Goal: Task Accomplishment & Management: Manage account settings

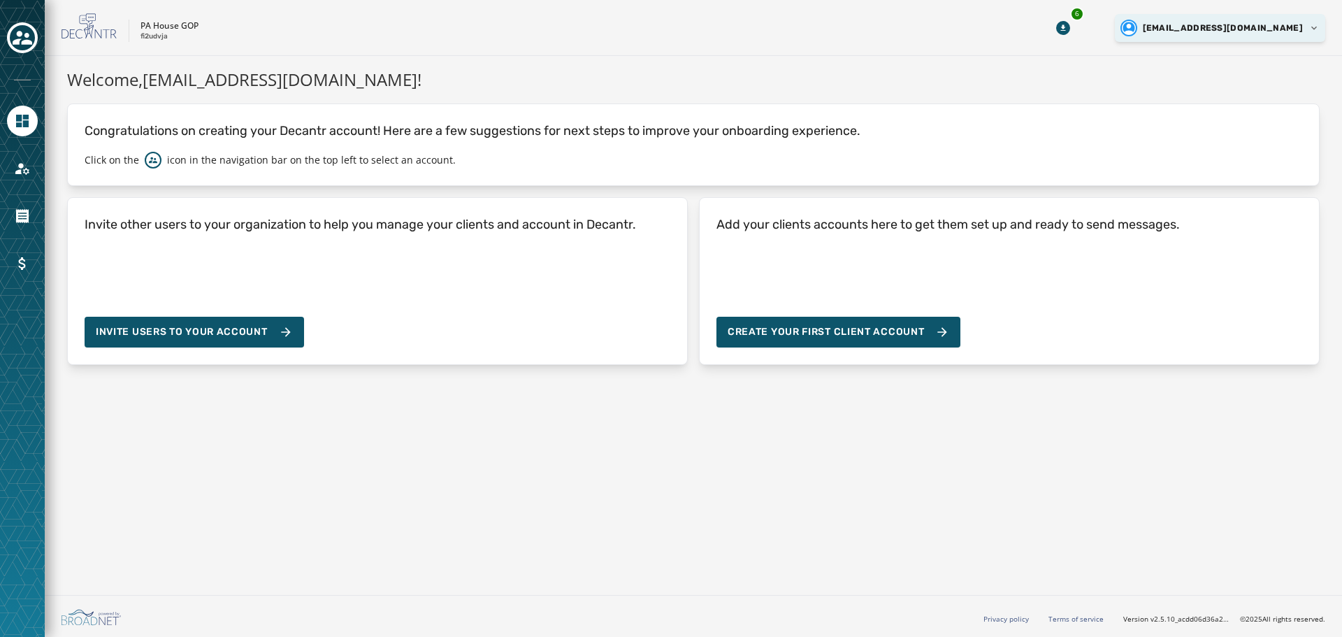
click at [1245, 34] on html "Skip To Main Content PA House GOP fi2udvja 6 spugh@pahousegop.com Welcome, spug…" at bounding box center [671, 318] width 1342 height 637
click at [1215, 52] on div "Logout" at bounding box center [1246, 53] width 157 height 22
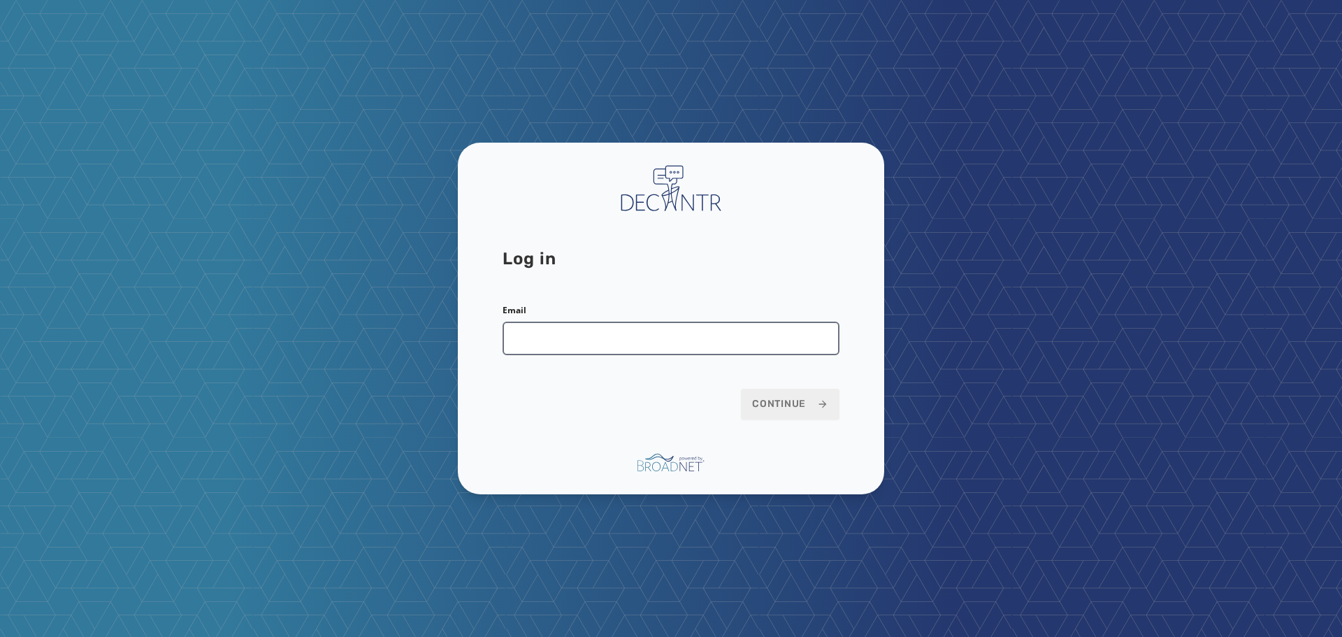
click at [530, 336] on input "Email" at bounding box center [670, 338] width 337 height 34
type input "**********"
click at [741, 389] on button "Continue" at bounding box center [790, 404] width 99 height 31
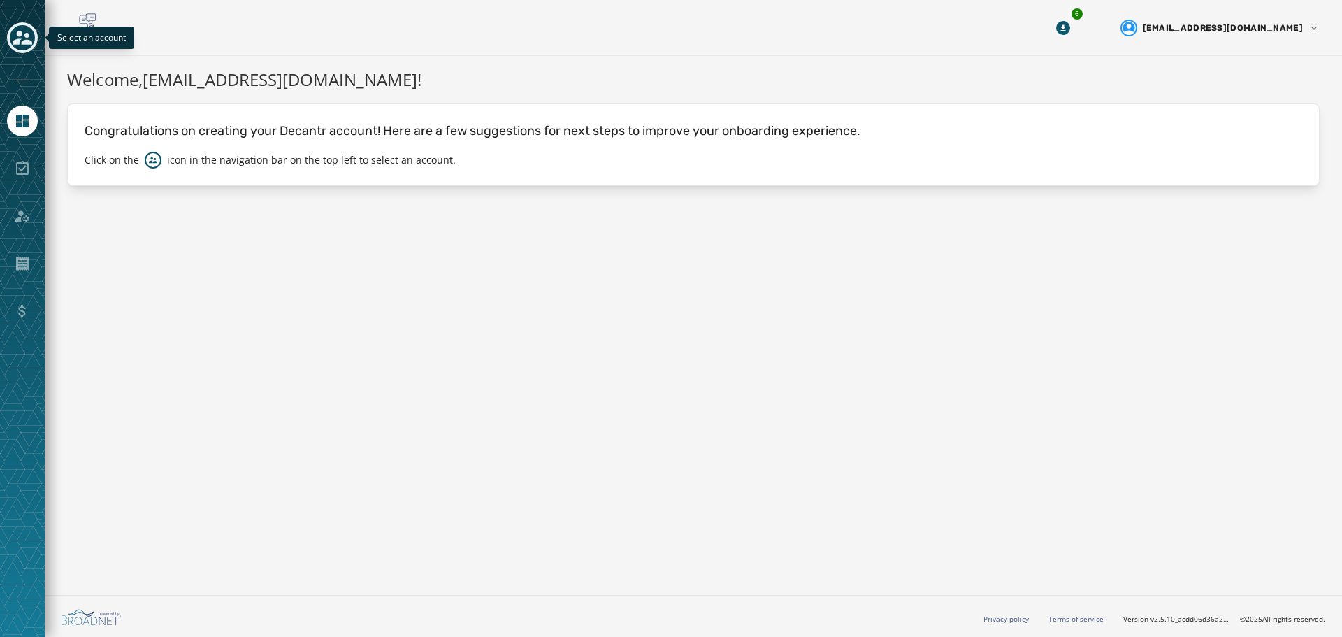
click at [17, 43] on icon "Toggle account select drawer" at bounding box center [23, 38] width 20 height 14
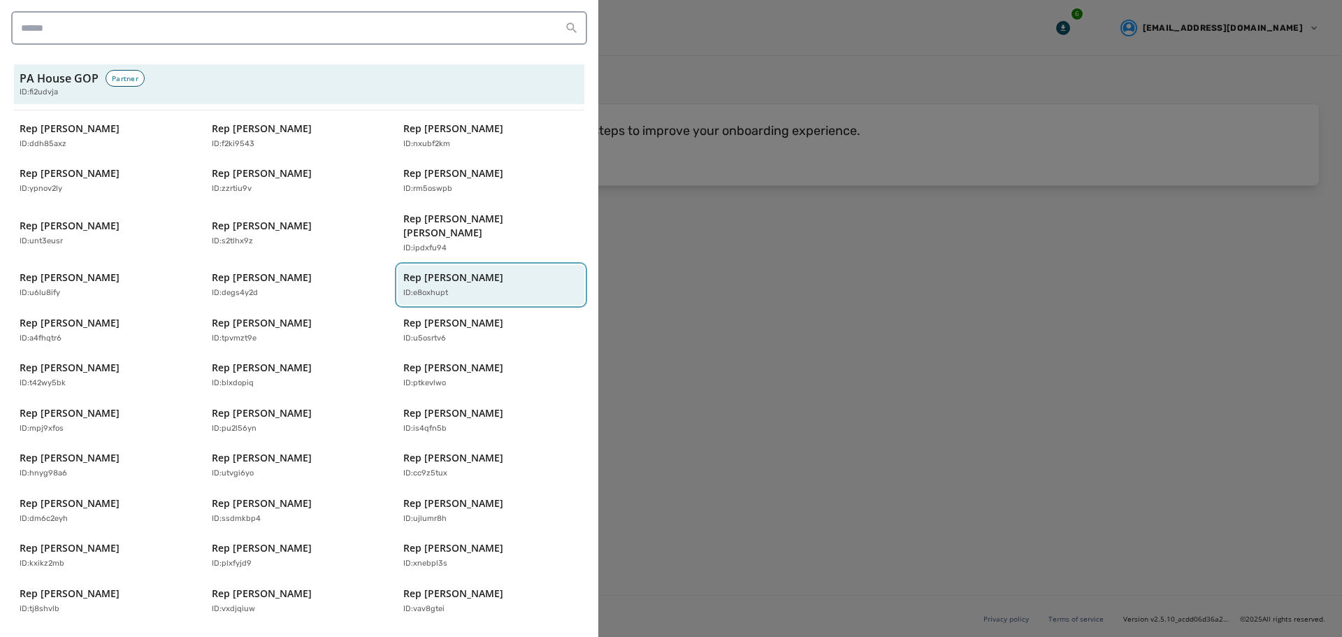
click at [419, 270] on p "Rep [PERSON_NAME]" at bounding box center [453, 277] width 100 height 14
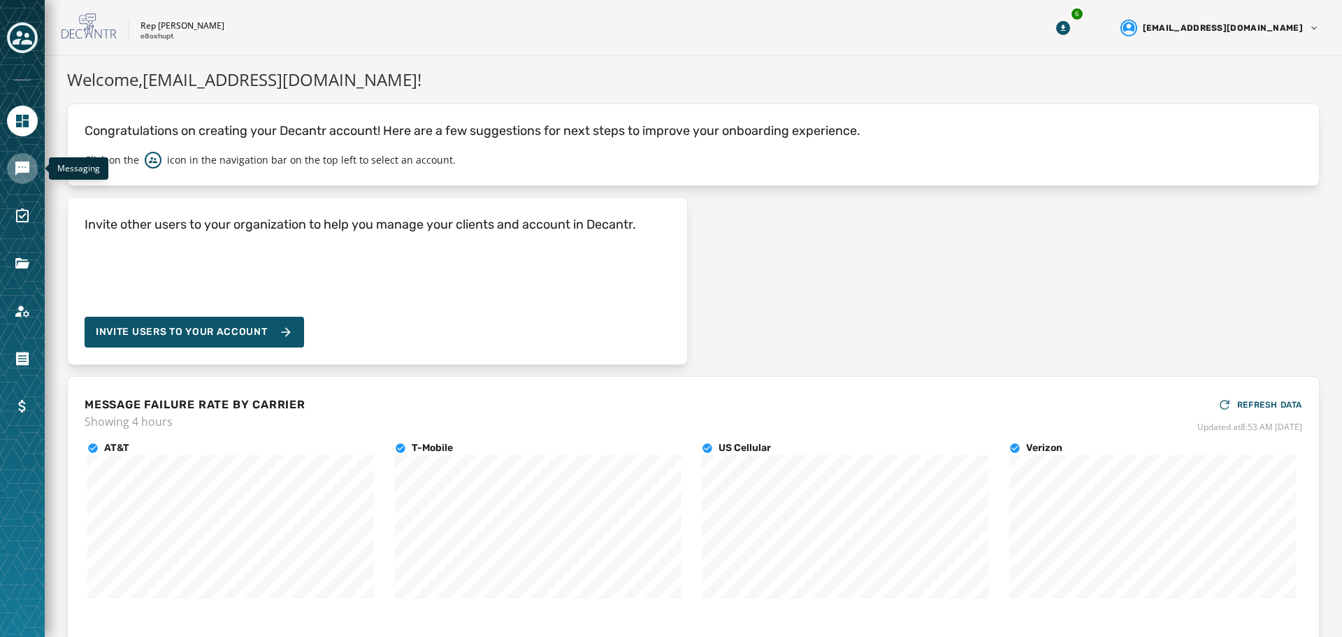
click at [27, 173] on icon "Navigate to Messaging" at bounding box center [22, 168] width 17 height 17
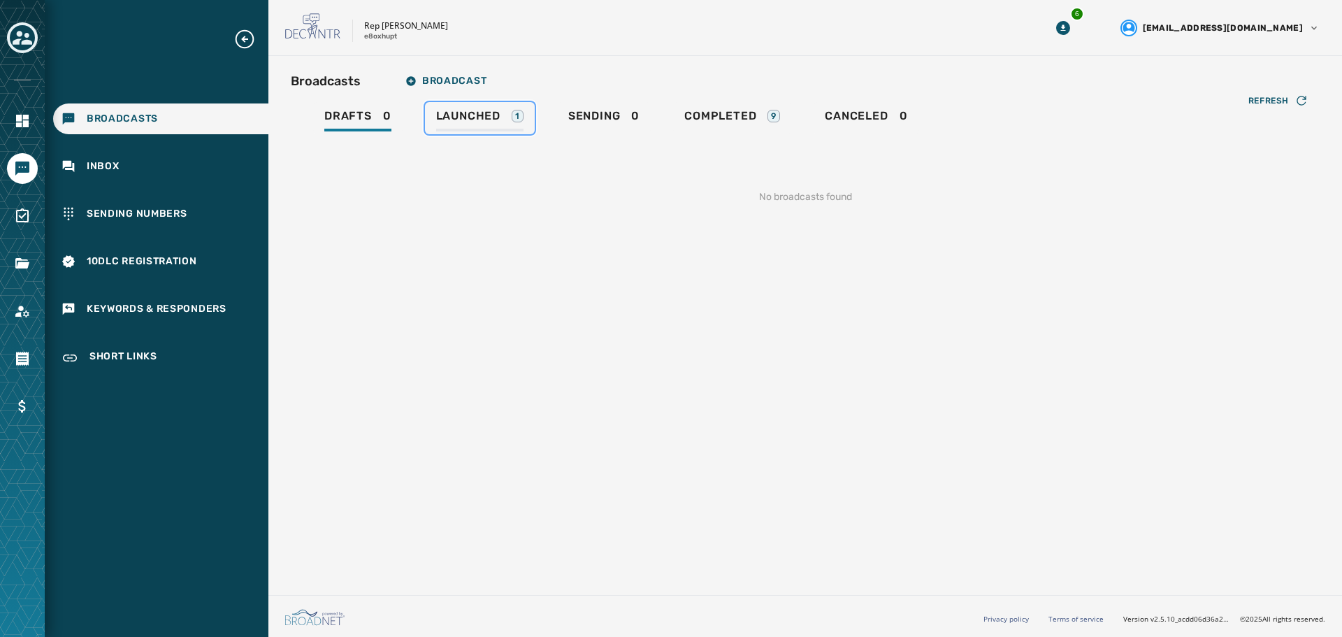
click at [466, 123] on div "Launched 1" at bounding box center [479, 120] width 87 height 22
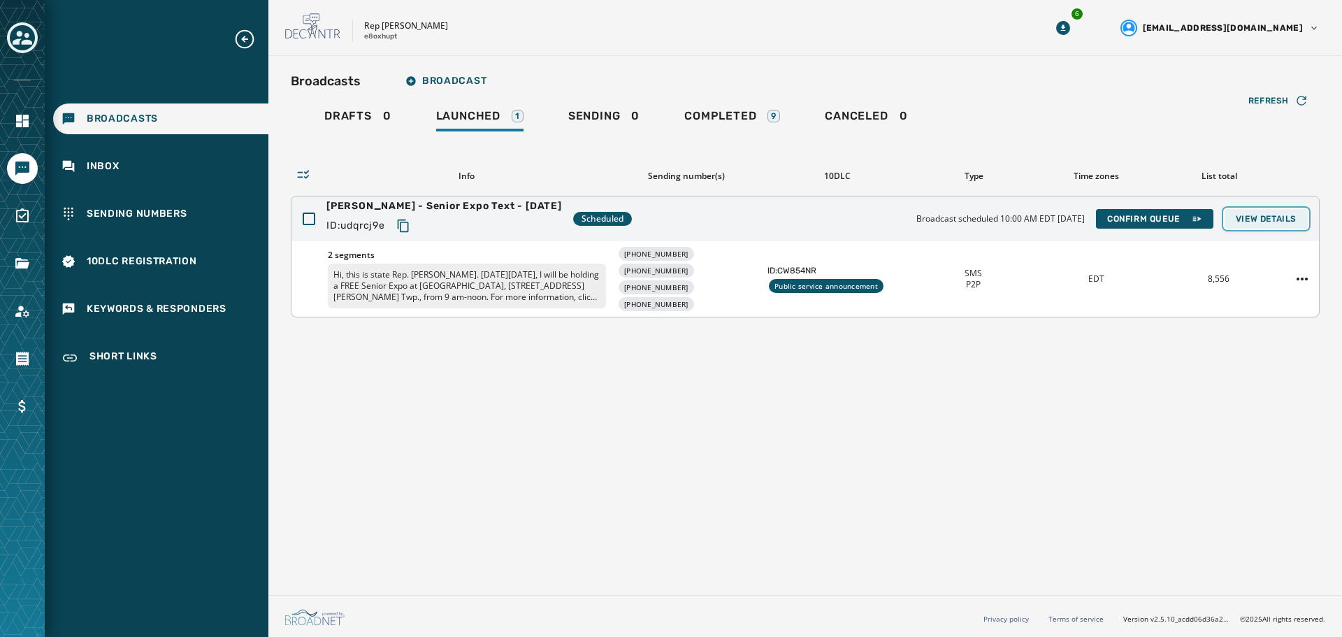
click at [1258, 219] on span "View Details" at bounding box center [1266, 218] width 61 height 11
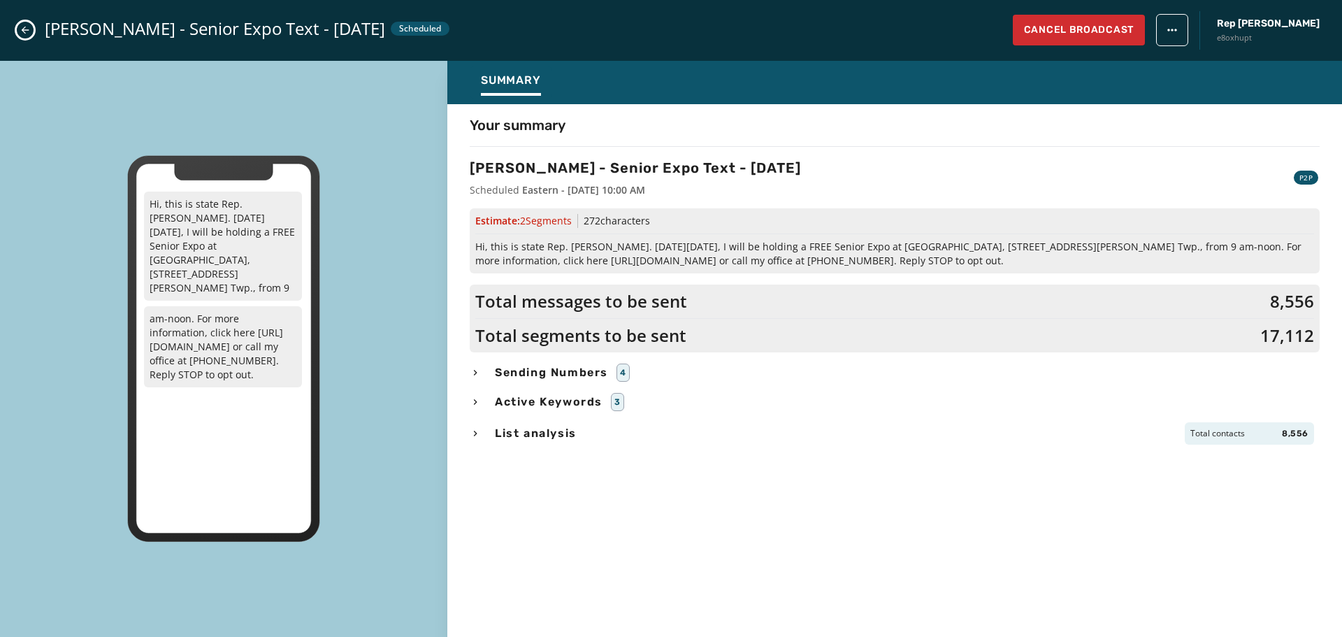
click at [377, 583] on div "Hi, this is state Rep. [PERSON_NAME]. [DATE][DATE], I will be holding a FREE Se…" at bounding box center [223, 349] width 447 height 577
click at [577, 370] on span "Sending Numbers" at bounding box center [551, 372] width 119 height 17
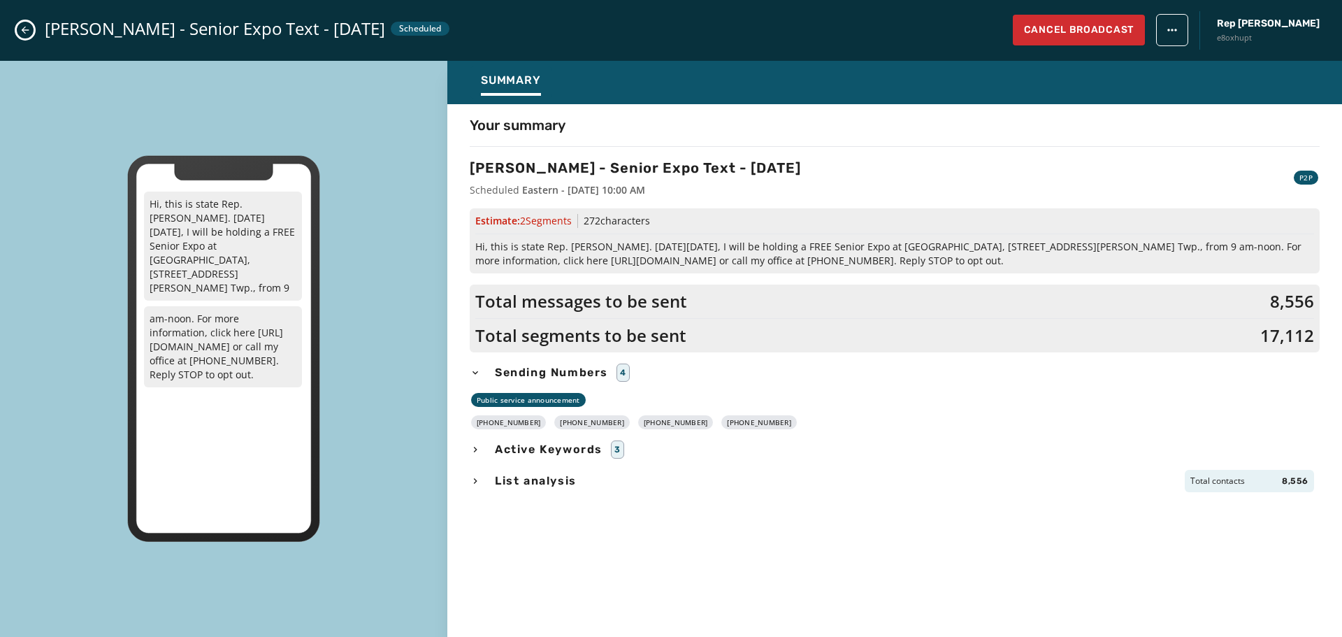
drag, startPoint x: 761, startPoint y: 420, endPoint x: 489, endPoint y: 424, distance: 272.6
click at [489, 424] on div "+1 570 215-9524 +1 570 215-9530 +1 570 215-9532 +1 570 215-9540" at bounding box center [895, 422] width 850 height 14
copy div "570 215-9524 +1 570 215-9530 +1 570 215-9532 +1 570 215-9540"
click at [541, 617] on div "Your summary Watro - Senior Expo Text - 9-11-25 Scheduled Eastern - September 1…" at bounding box center [894, 366] width 895 height 502
click at [1170, 260] on span "Hi, this is state Rep. [PERSON_NAME]. [DATE][DATE], I will be holding a FREE Se…" at bounding box center [894, 254] width 839 height 28
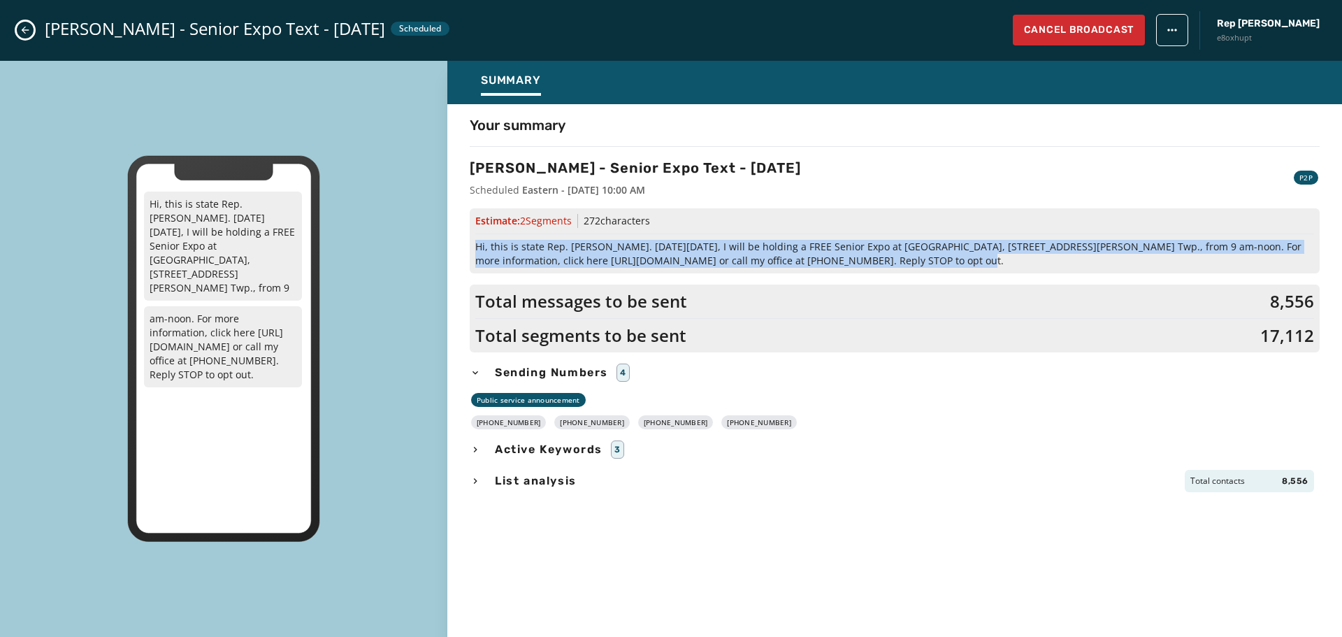
drag, startPoint x: 871, startPoint y: 259, endPoint x: 477, endPoint y: 249, distance: 395.0
click at [477, 249] on span "Hi, this is state Rep. [PERSON_NAME]. [DATE][DATE], I will be holding a FREE Se…" at bounding box center [894, 254] width 839 height 28
copy span "Hi, this is state Rep. [PERSON_NAME]. [DATE][DATE], I will be holding a FREE Se…"
click at [29, 31] on icon "Close admin drawer" at bounding box center [25, 29] width 11 height 11
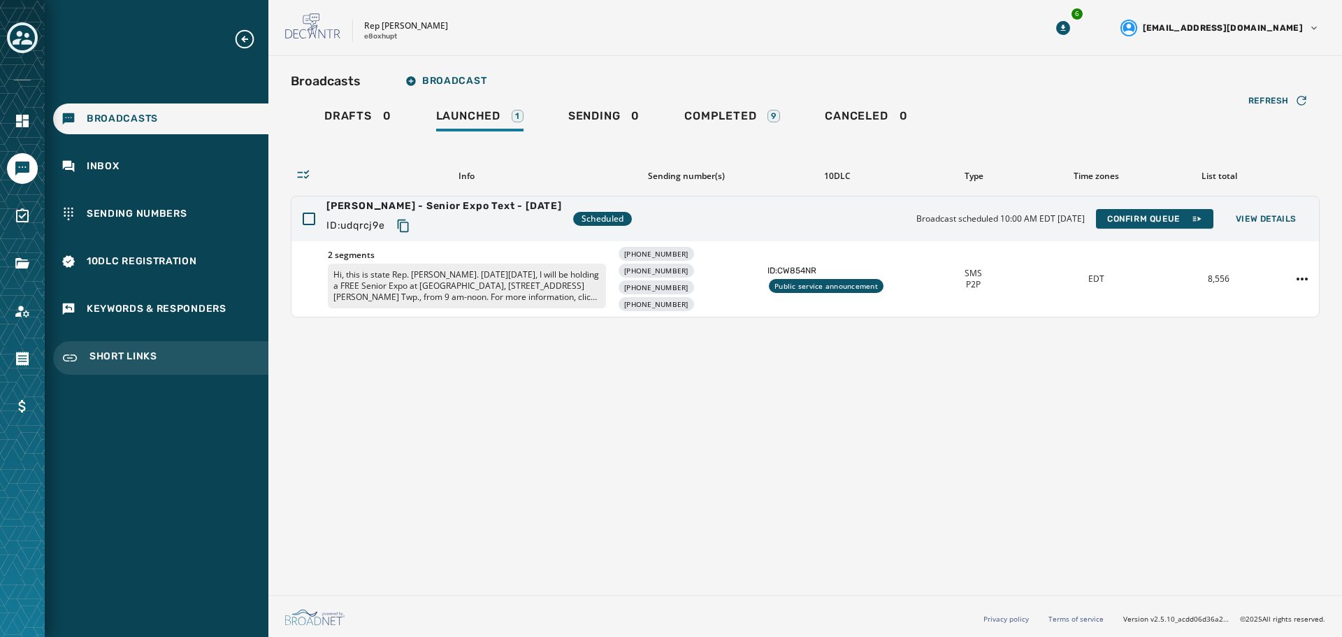
click at [141, 362] on span "Short Links" at bounding box center [123, 357] width 68 height 17
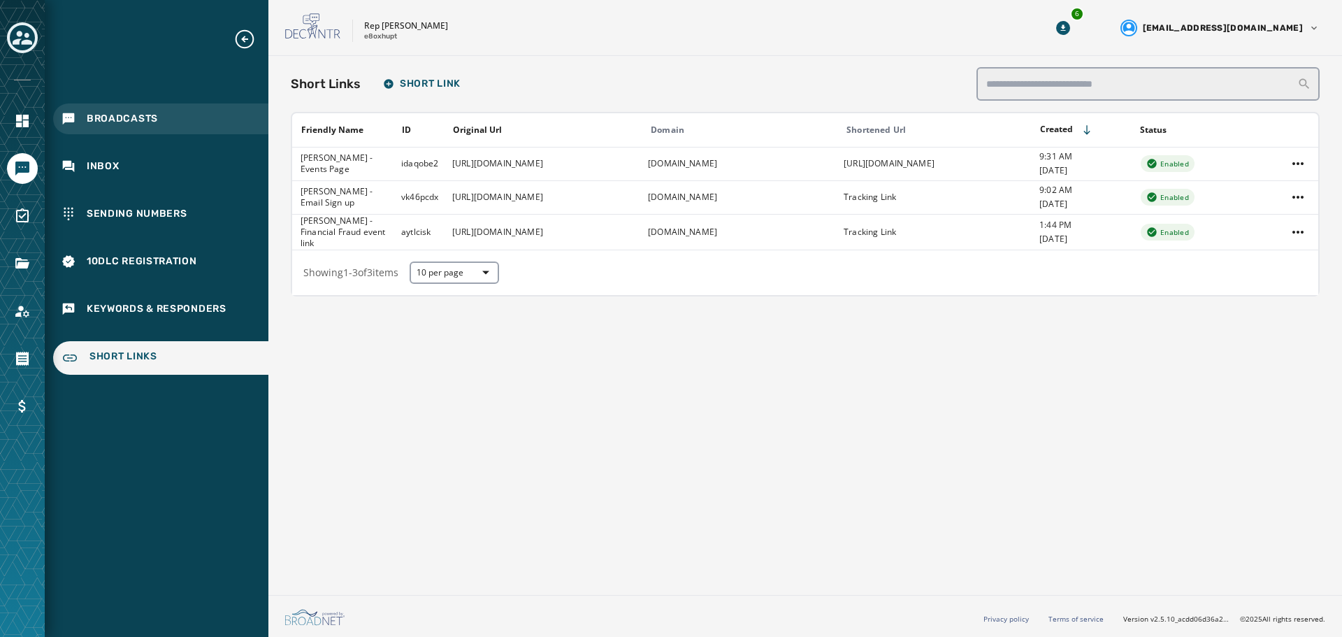
click at [104, 122] on span "Broadcasts" at bounding box center [122, 119] width 71 height 14
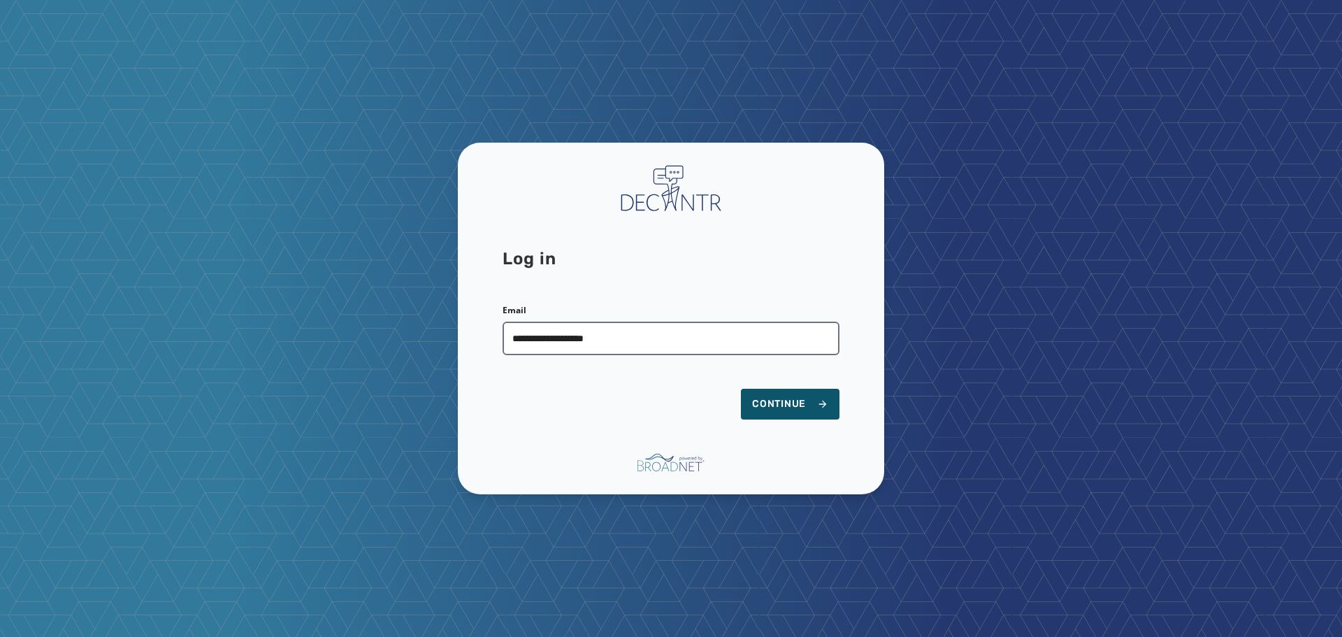
type input "**********"
click at [741, 389] on button "Continue" at bounding box center [790, 404] width 99 height 31
click at [797, 408] on span "Continue" at bounding box center [790, 404] width 76 height 14
click at [795, 410] on span "Continue" at bounding box center [790, 404] width 76 height 14
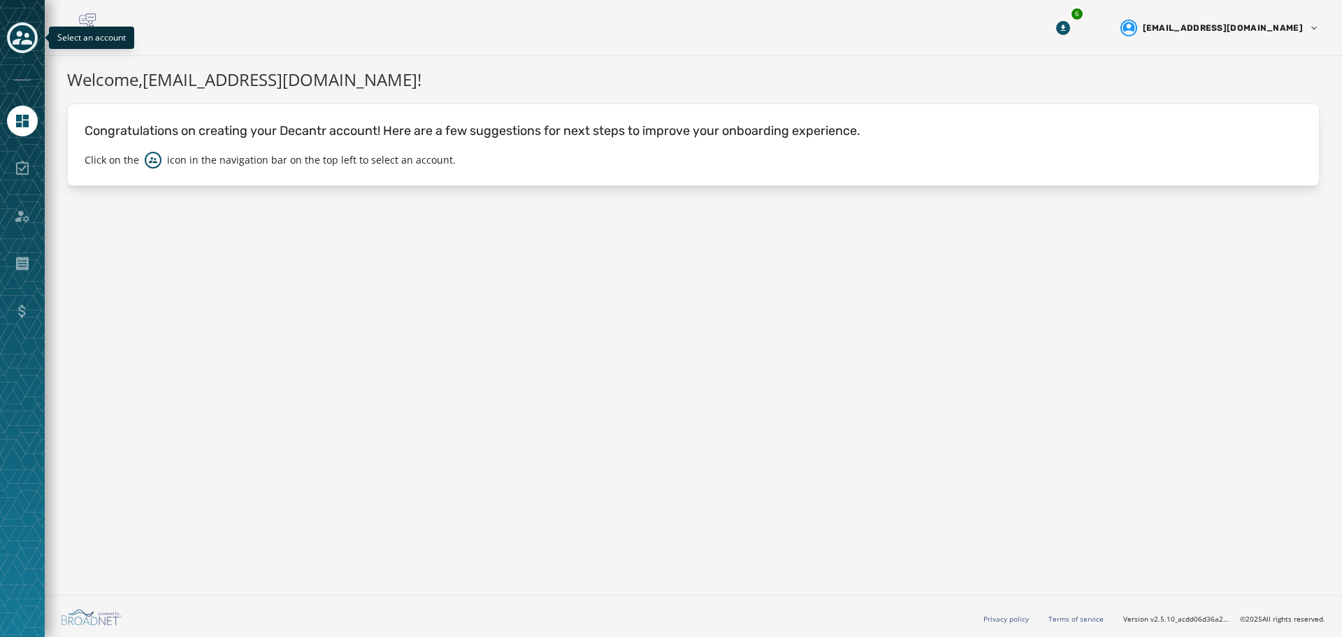
click at [13, 45] on icon "Toggle account select drawer" at bounding box center [23, 38] width 20 height 20
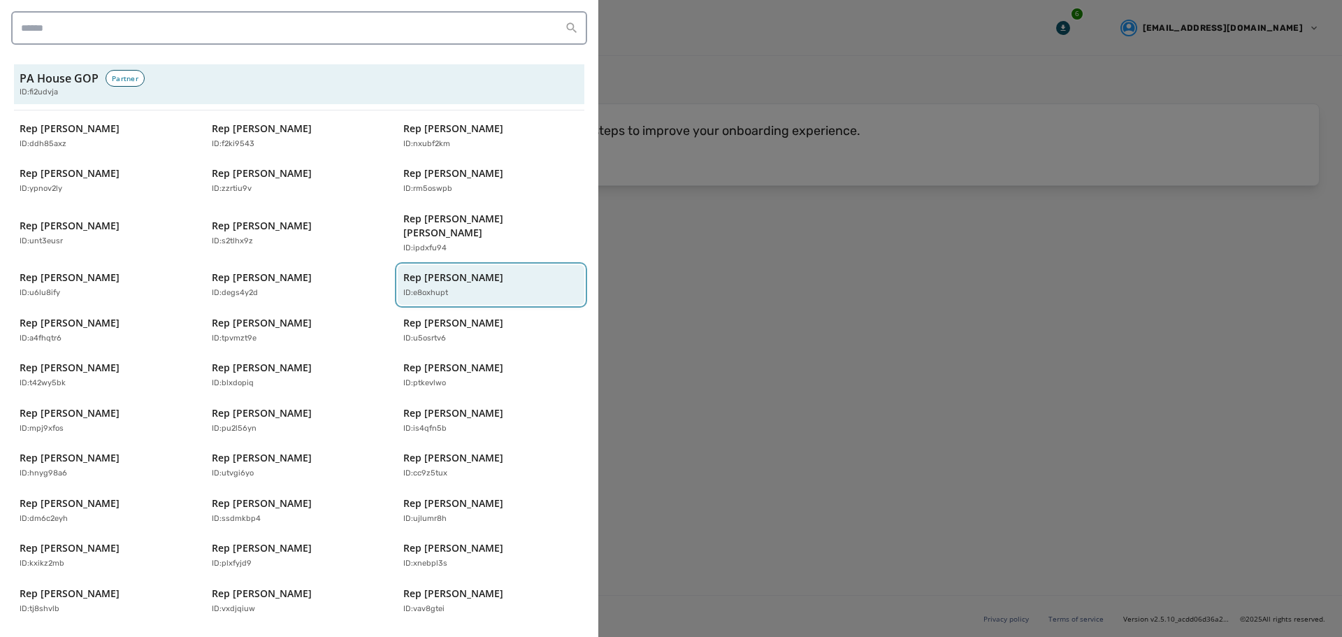
drag, startPoint x: 429, startPoint y: 263, endPoint x: 437, endPoint y: 265, distance: 8.5
click at [429, 270] on p "Rep [PERSON_NAME]" at bounding box center [453, 277] width 100 height 14
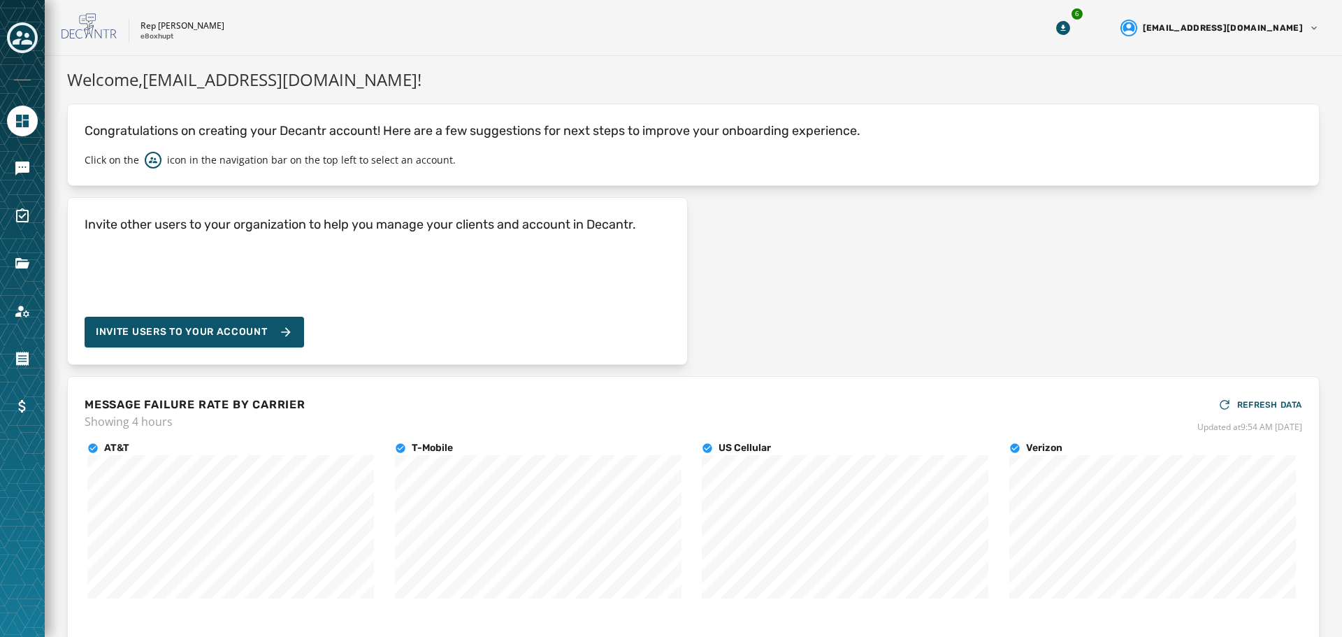
click at [10, 182] on div at bounding box center [22, 168] width 31 height 31
click at [10, 175] on link "Navigate to Messaging" at bounding box center [22, 168] width 31 height 31
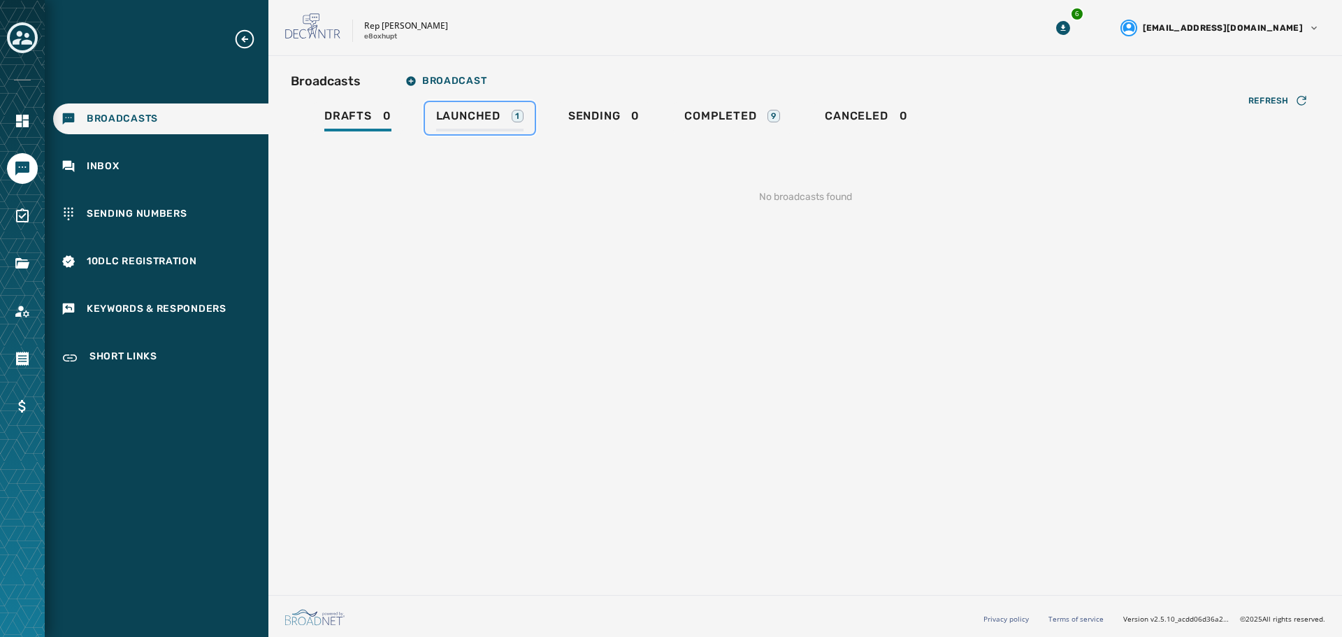
click at [491, 111] on span "Launched" at bounding box center [468, 116] width 64 height 14
click at [690, 117] on span "Completed" at bounding box center [717, 116] width 72 height 14
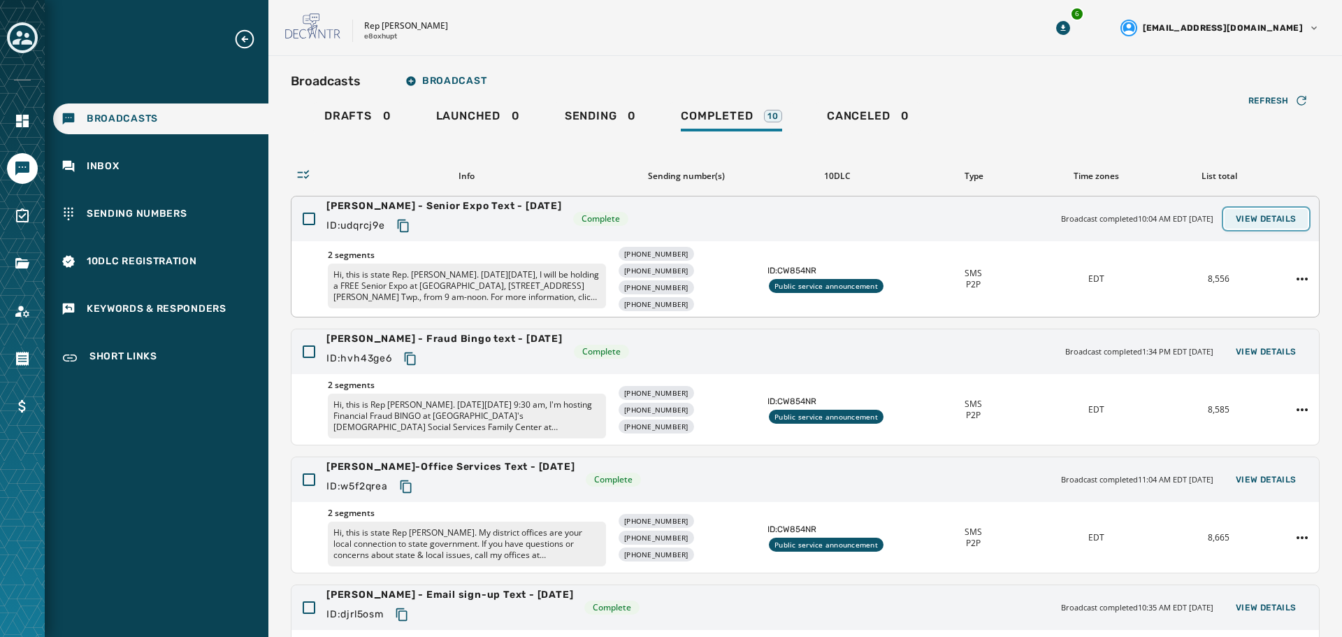
click at [1266, 217] on span "View Details" at bounding box center [1266, 218] width 61 height 11
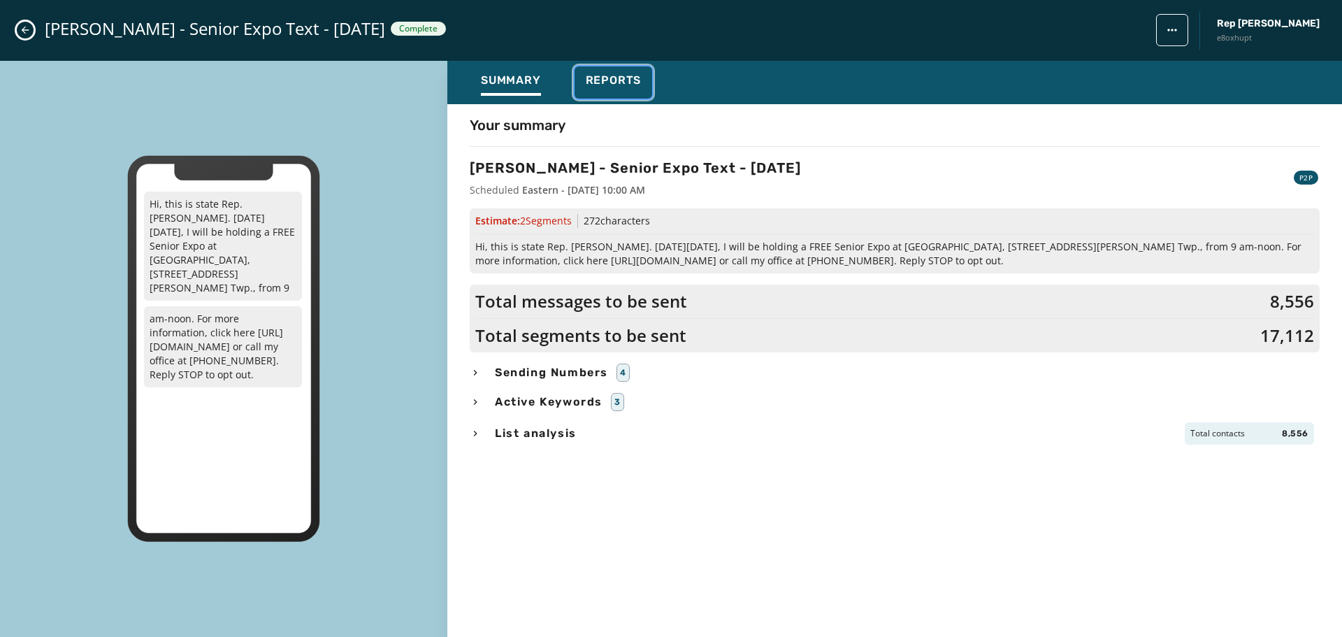
click at [622, 86] on span "Reports" at bounding box center [614, 80] width 56 height 14
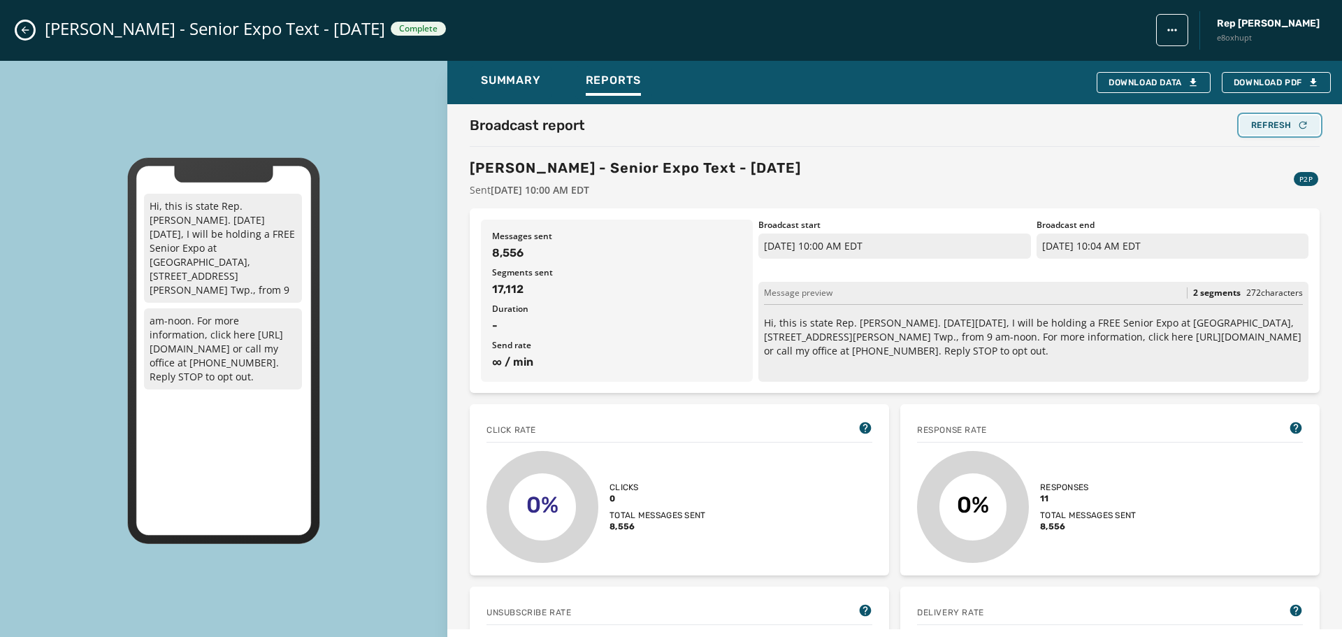
click at [1256, 122] on div "Refresh" at bounding box center [1279, 125] width 57 height 11
click at [1273, 125] on div "Refresh" at bounding box center [1279, 125] width 57 height 11
click at [1282, 127] on div "Refresh" at bounding box center [1279, 125] width 57 height 11
click at [24, 33] on icon "Close admin drawer" at bounding box center [25, 29] width 11 height 11
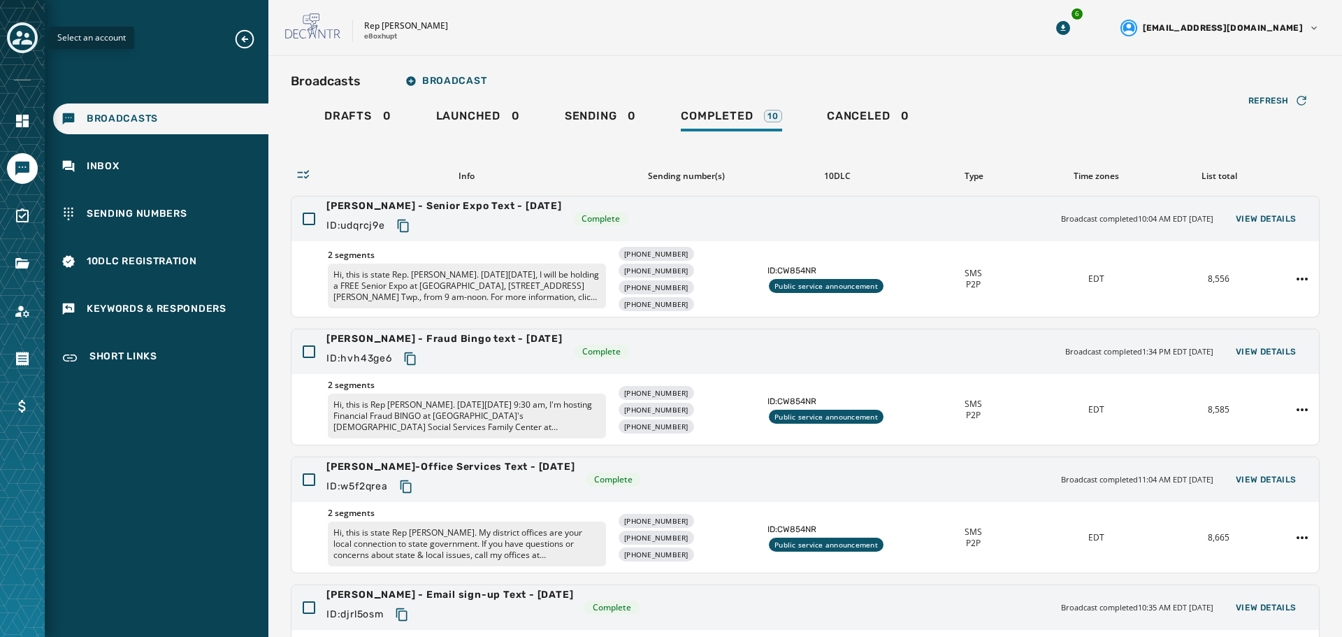
click at [16, 38] on icon "Toggle account select drawer" at bounding box center [23, 38] width 20 height 20
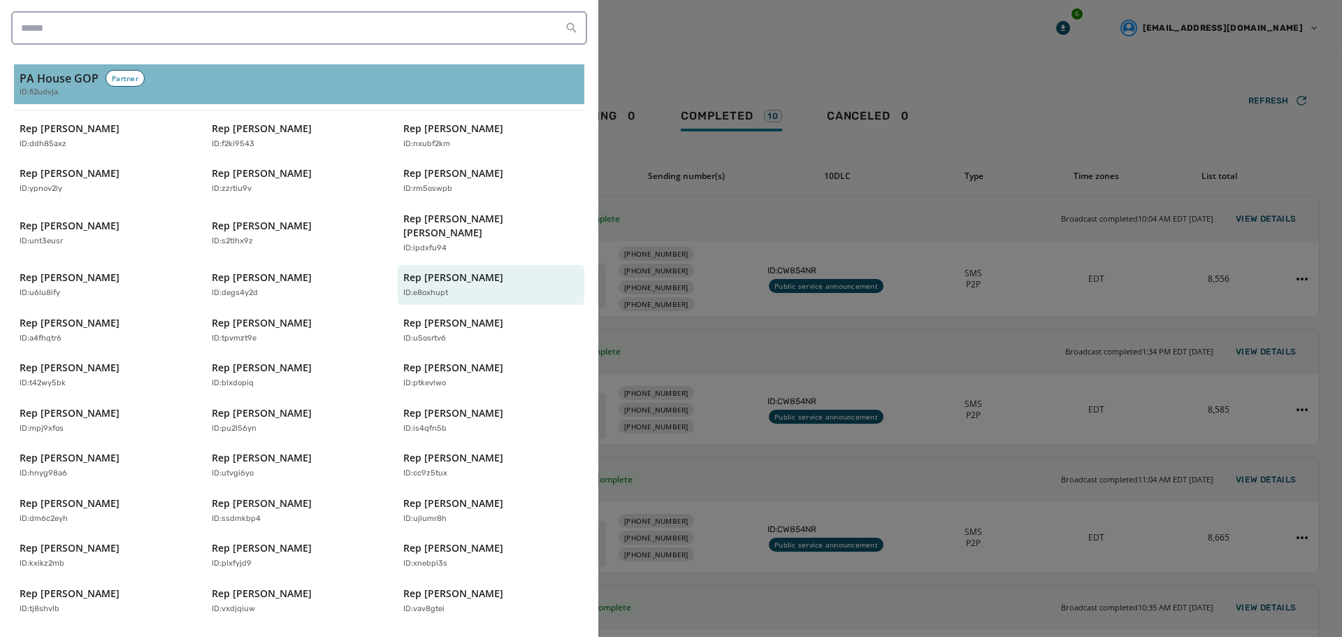
click at [58, 82] on h3 "PA House GOP" at bounding box center [59, 78] width 79 height 17
